Goal: Navigation & Orientation: Find specific page/section

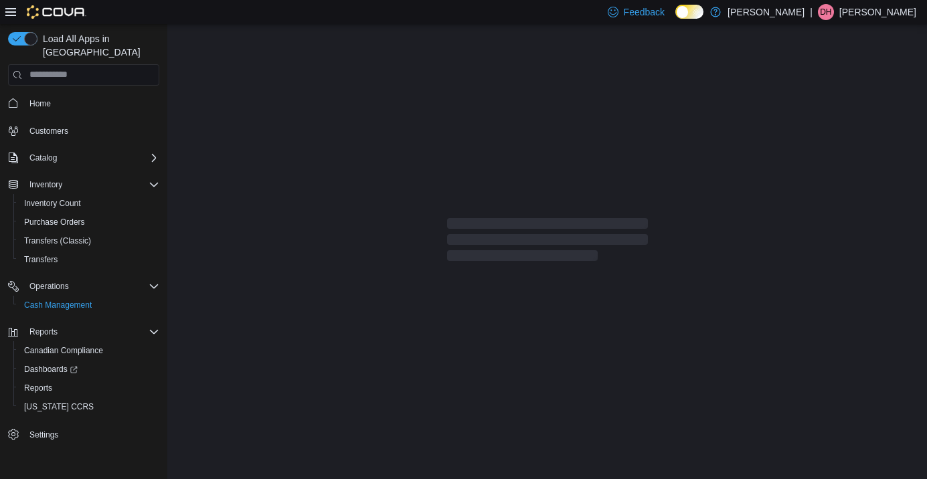
scroll to position [64, 0]
